Goal: Check status: Check status

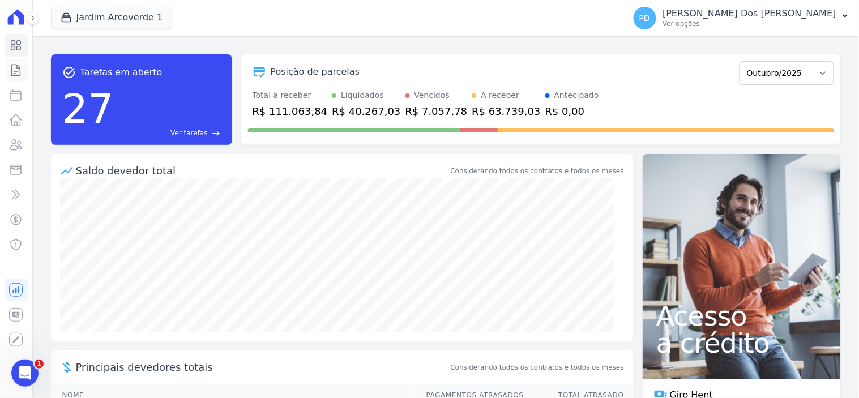
click at [14, 69] on icon at bounding box center [16, 70] width 14 height 14
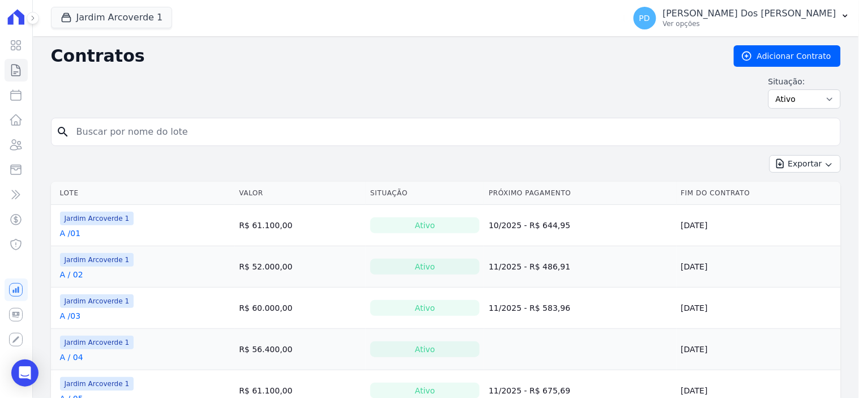
click at [138, 125] on input "search" at bounding box center [453, 132] width 766 height 23
type input "h / 25"
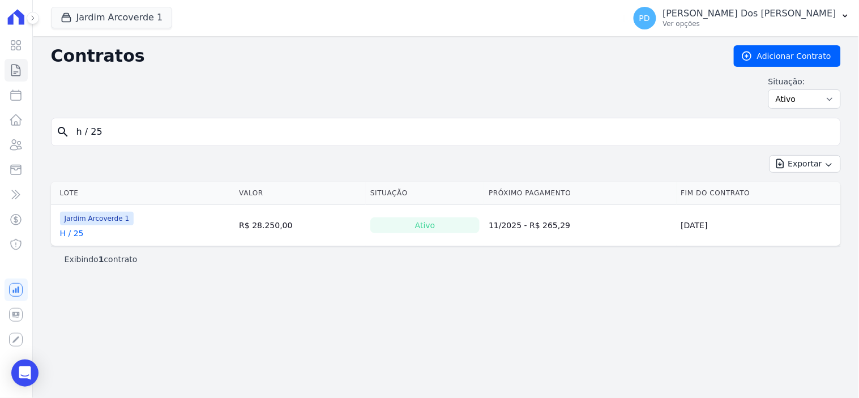
click at [82, 236] on div "H / 25" at bounding box center [97, 233] width 74 height 11
click at [74, 232] on link "H / 25" at bounding box center [72, 233] width 24 height 11
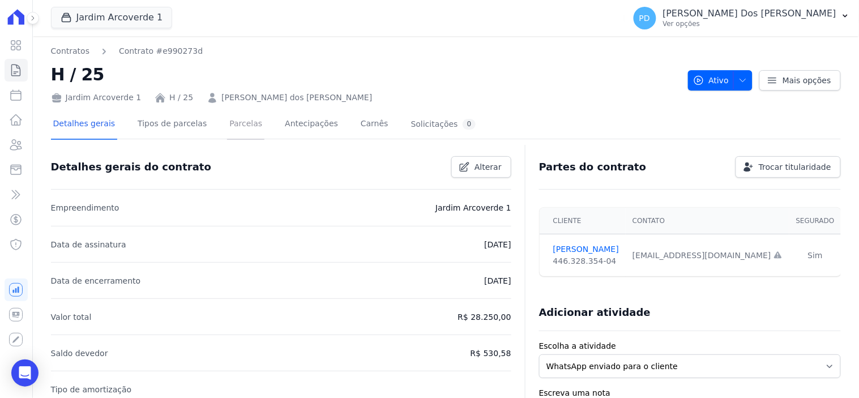
click at [235, 122] on link "Parcelas" at bounding box center [245, 125] width 37 height 30
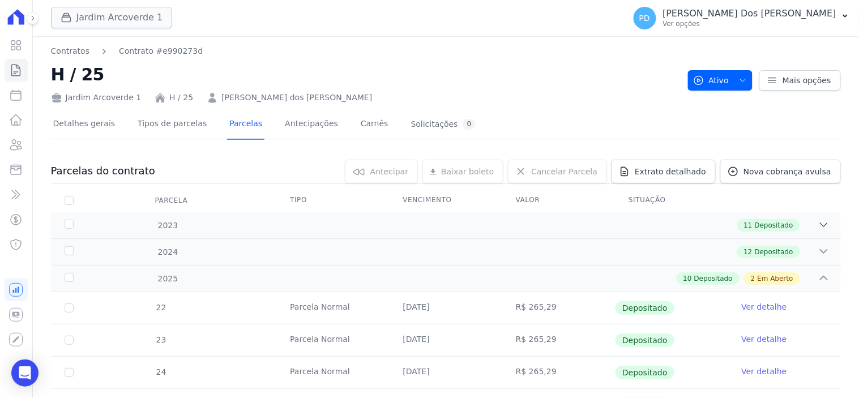
click at [125, 10] on button "Jardim Arcoverde 1" at bounding box center [112, 18] width 122 height 22
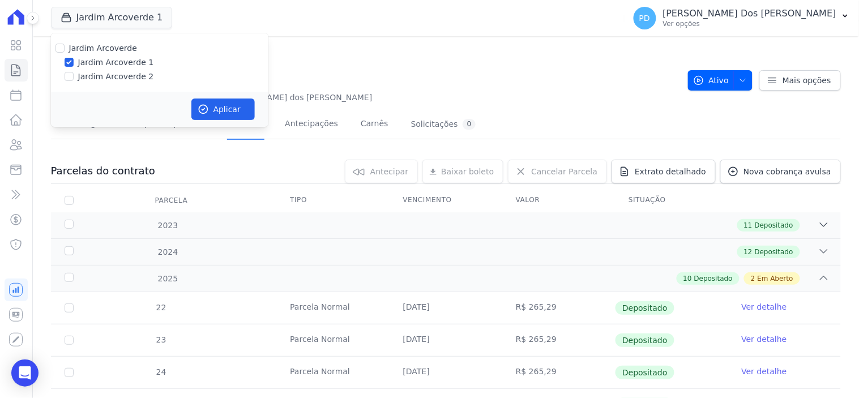
click at [100, 82] on label "Jardim Arcoverde 2" at bounding box center [116, 77] width 76 height 12
click at [74, 81] on input "Jardim Arcoverde 2" at bounding box center [69, 76] width 9 height 9
checkbox input "true"
click at [224, 114] on button "Aplicar" at bounding box center [222, 110] width 63 height 22
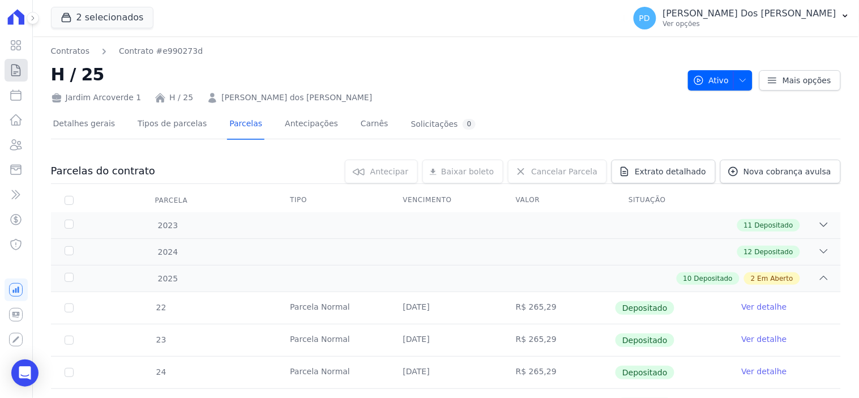
click at [19, 70] on icon at bounding box center [16, 70] width 14 height 14
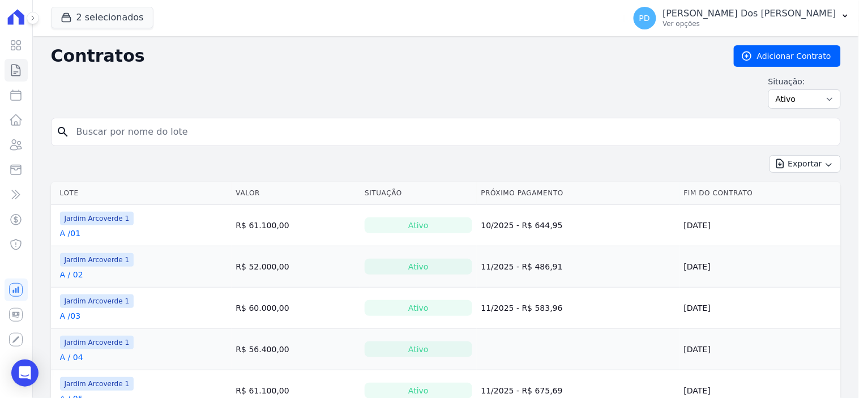
click at [143, 133] on input "search" at bounding box center [453, 132] width 766 height 23
type input "h / 25"
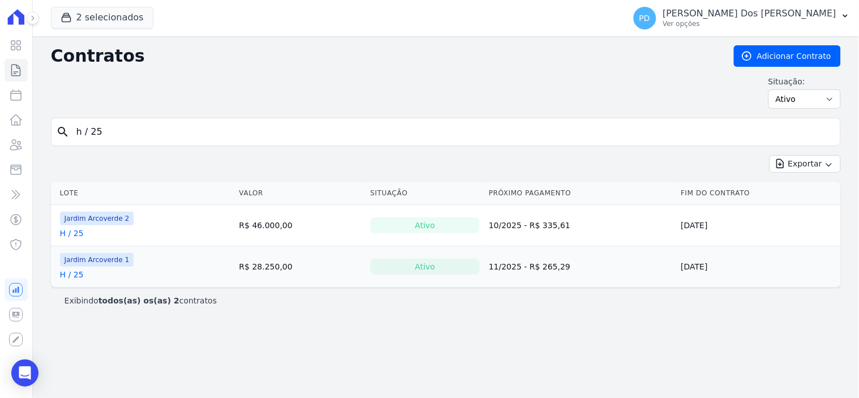
click at [71, 235] on link "H / 25" at bounding box center [72, 233] width 24 height 11
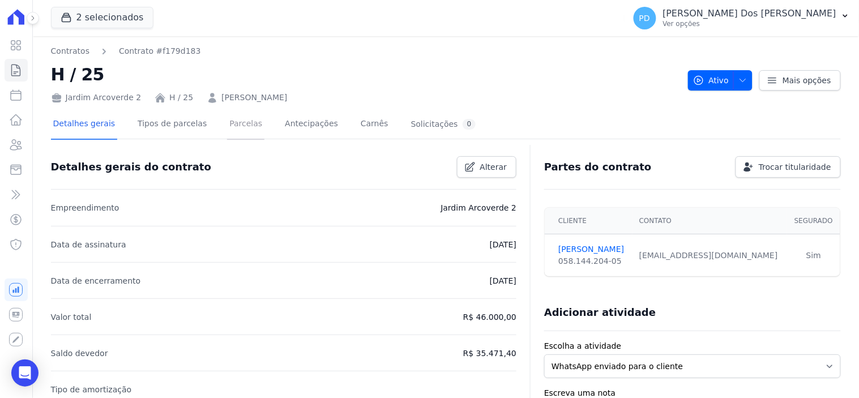
click at [230, 118] on link "Parcelas" at bounding box center [245, 125] width 37 height 30
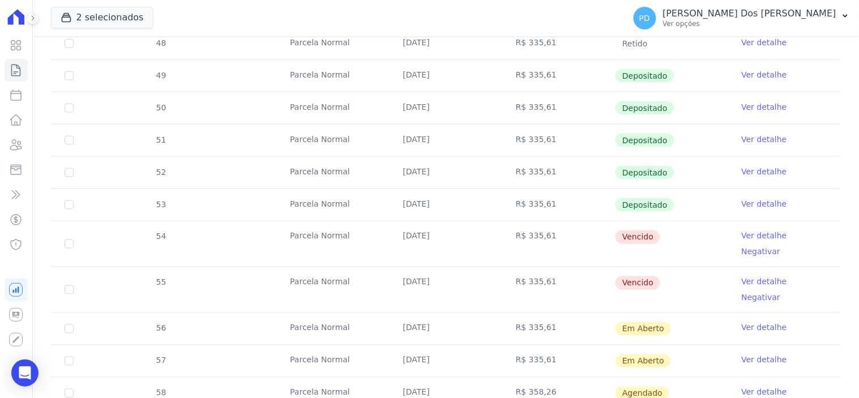
scroll to position [377, 0]
click at [744, 233] on link "Ver detalhe" at bounding box center [764, 235] width 45 height 11
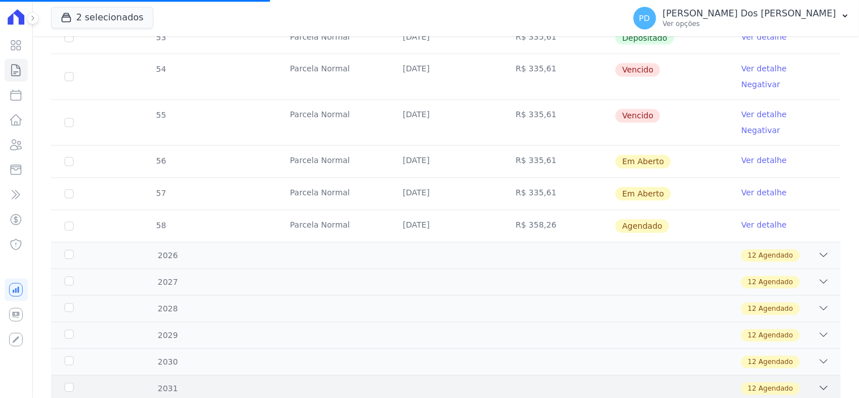
scroll to position [566, 0]
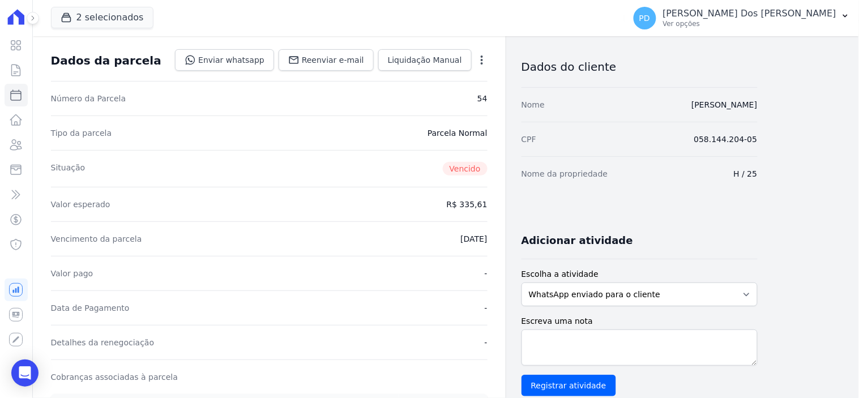
scroll to position [189, 0]
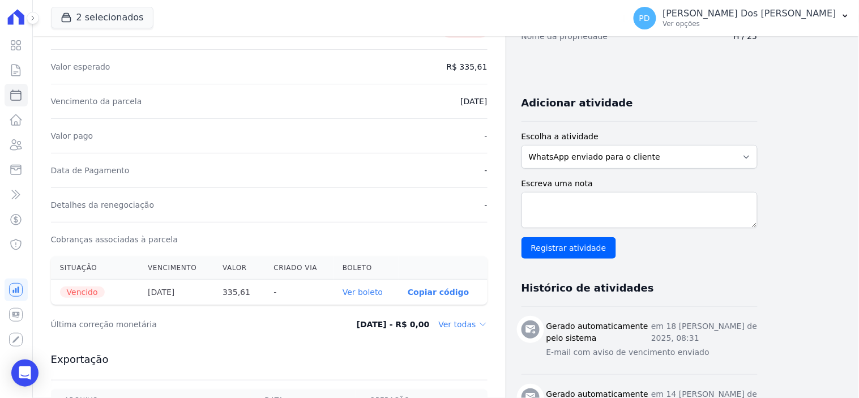
click at [372, 290] on link "Ver boleto" at bounding box center [363, 292] width 40 height 9
